Goal: Task Accomplishment & Management: Use online tool/utility

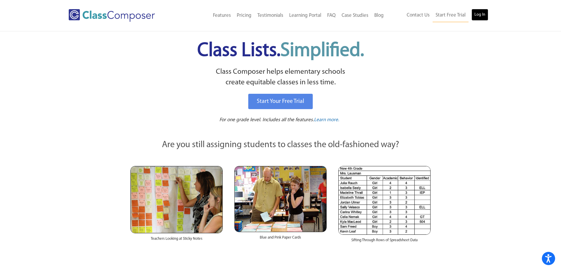
click at [482, 13] on link "Log In" at bounding box center [479, 15] width 17 height 12
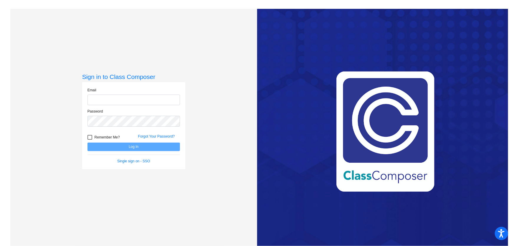
type input "matt.david@lmusd.org"
click at [131, 147] on button "Log In" at bounding box center [133, 147] width 92 height 9
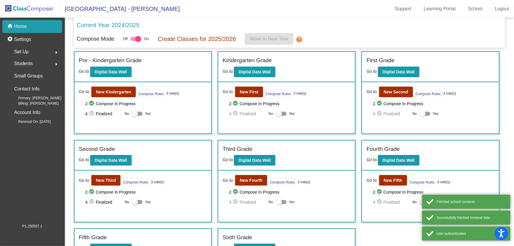
scroll to position [64, 0]
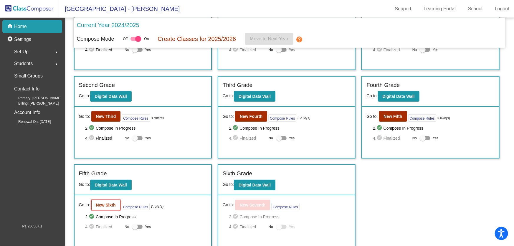
click at [100, 203] on b "New Sixth" at bounding box center [106, 205] width 20 height 5
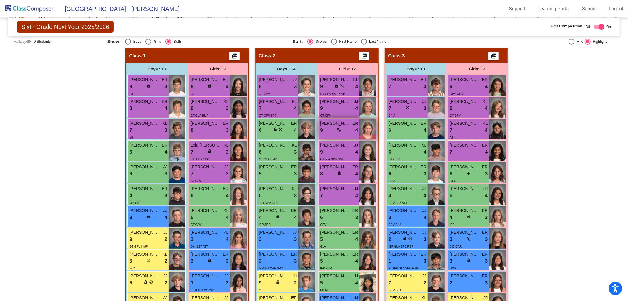
scroll to position [107, 0]
